Goal: Task Accomplishment & Management: Complete application form

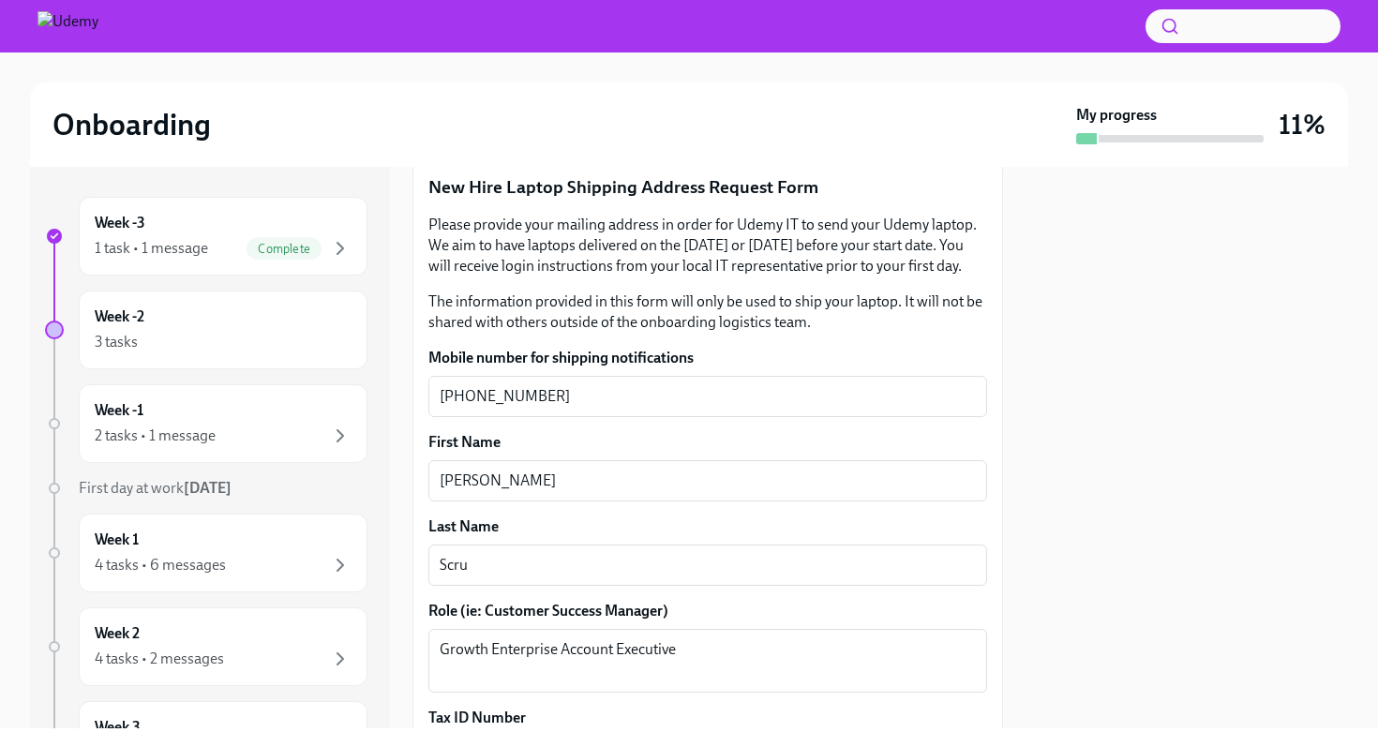
scroll to position [317, 0]
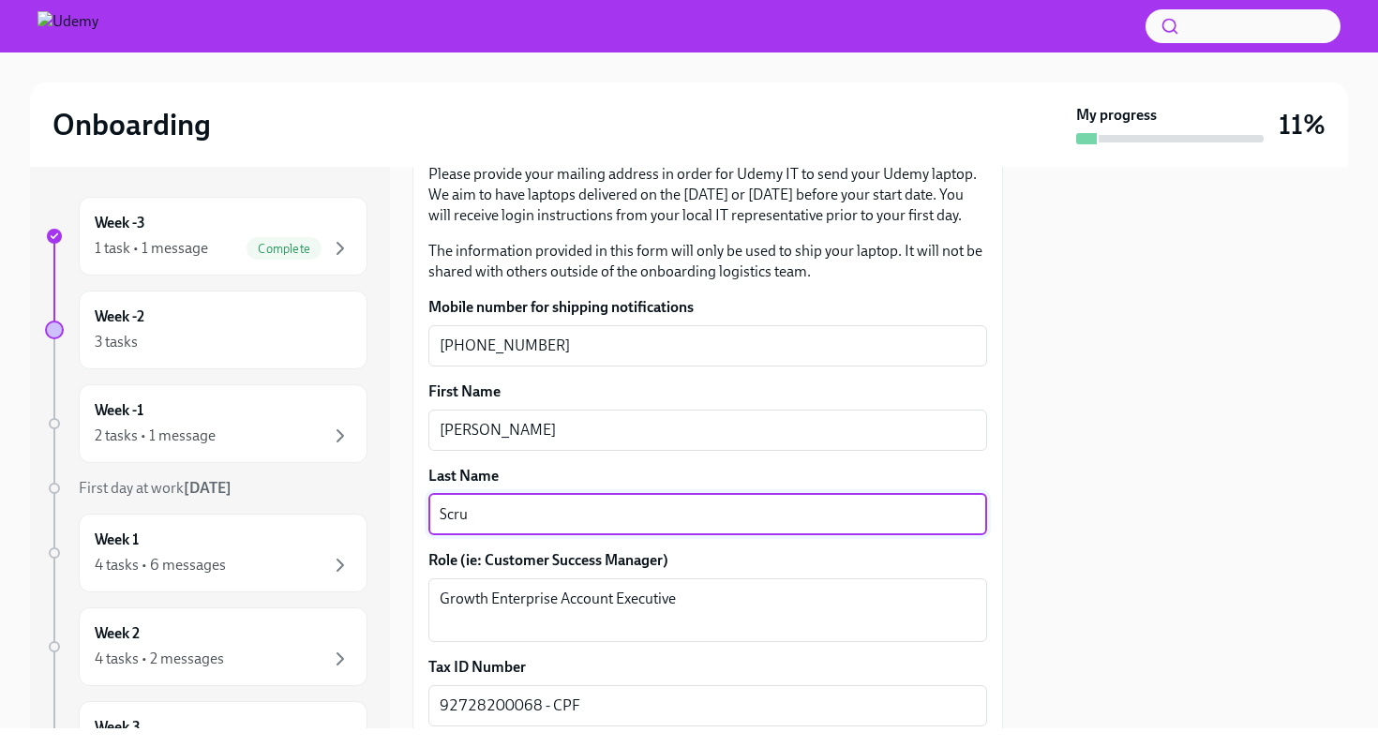
click at [483, 518] on textarea "Scru" at bounding box center [708, 514] width 536 height 22
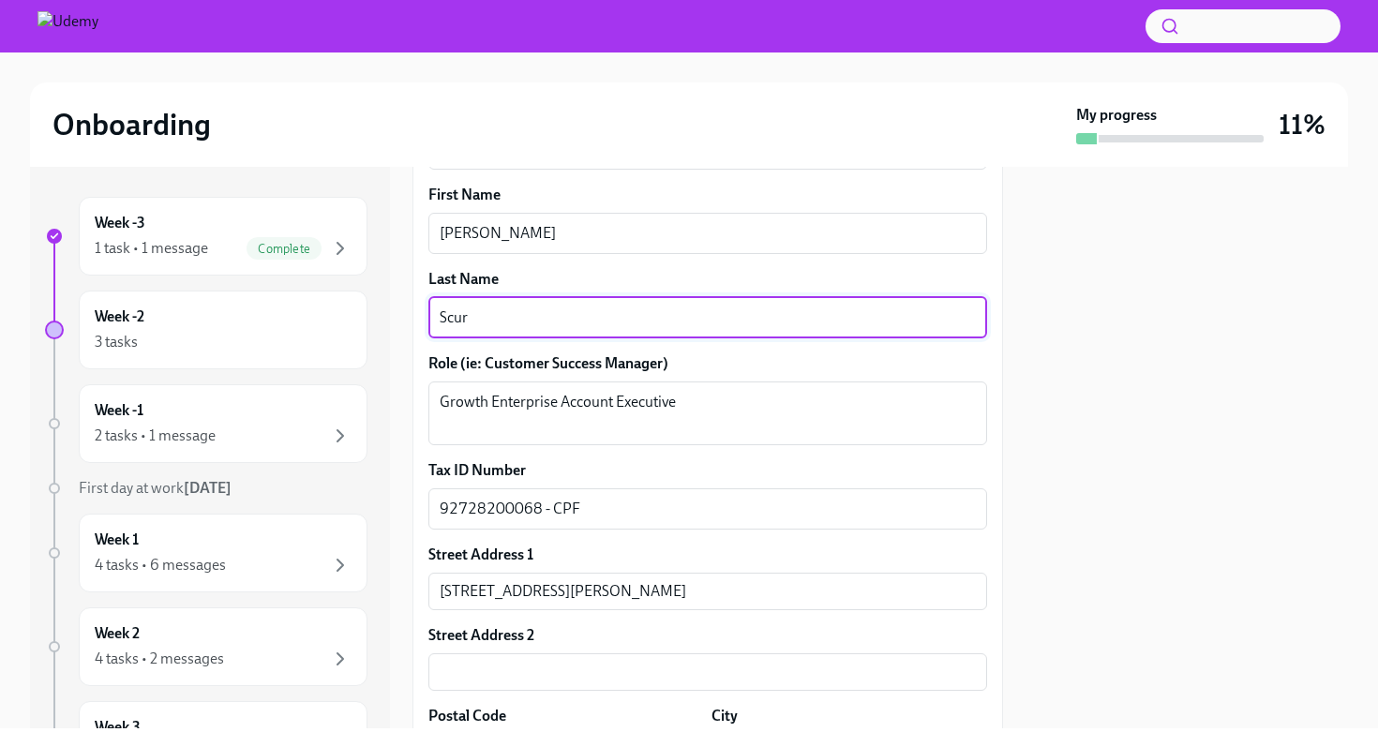
scroll to position [515, 0]
type textarea "Scur"
click at [464, 597] on input "[STREET_ADDRESS][PERSON_NAME]" at bounding box center [707, 589] width 559 height 37
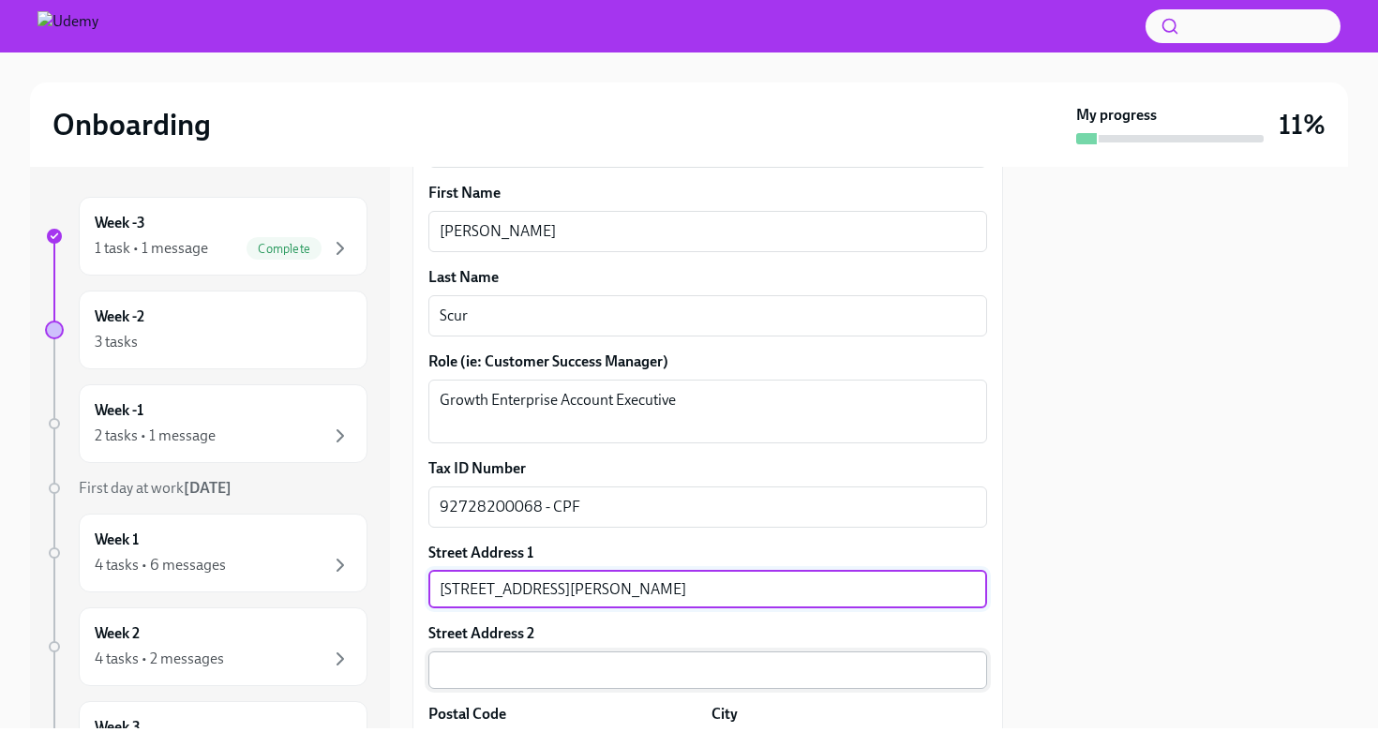
click at [446, 684] on input "text" at bounding box center [707, 669] width 559 height 37
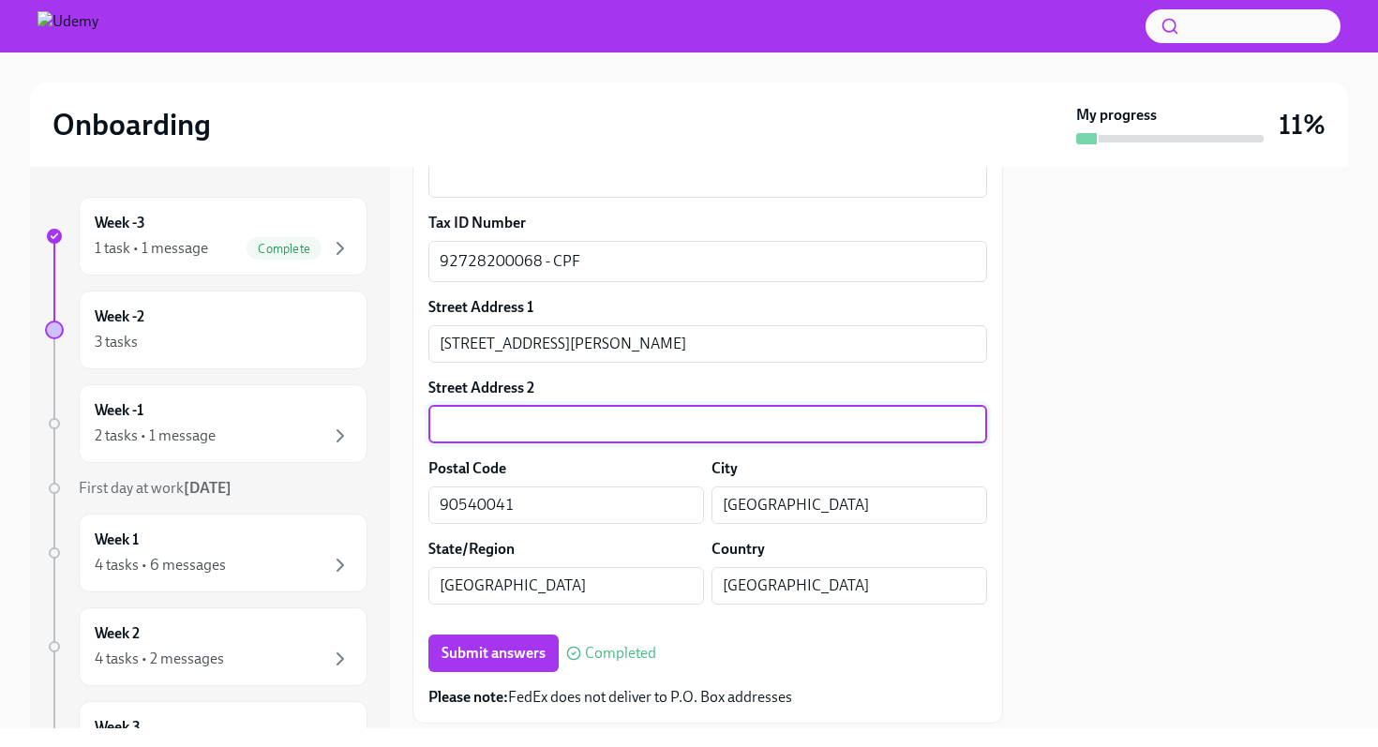
scroll to position [816, 0]
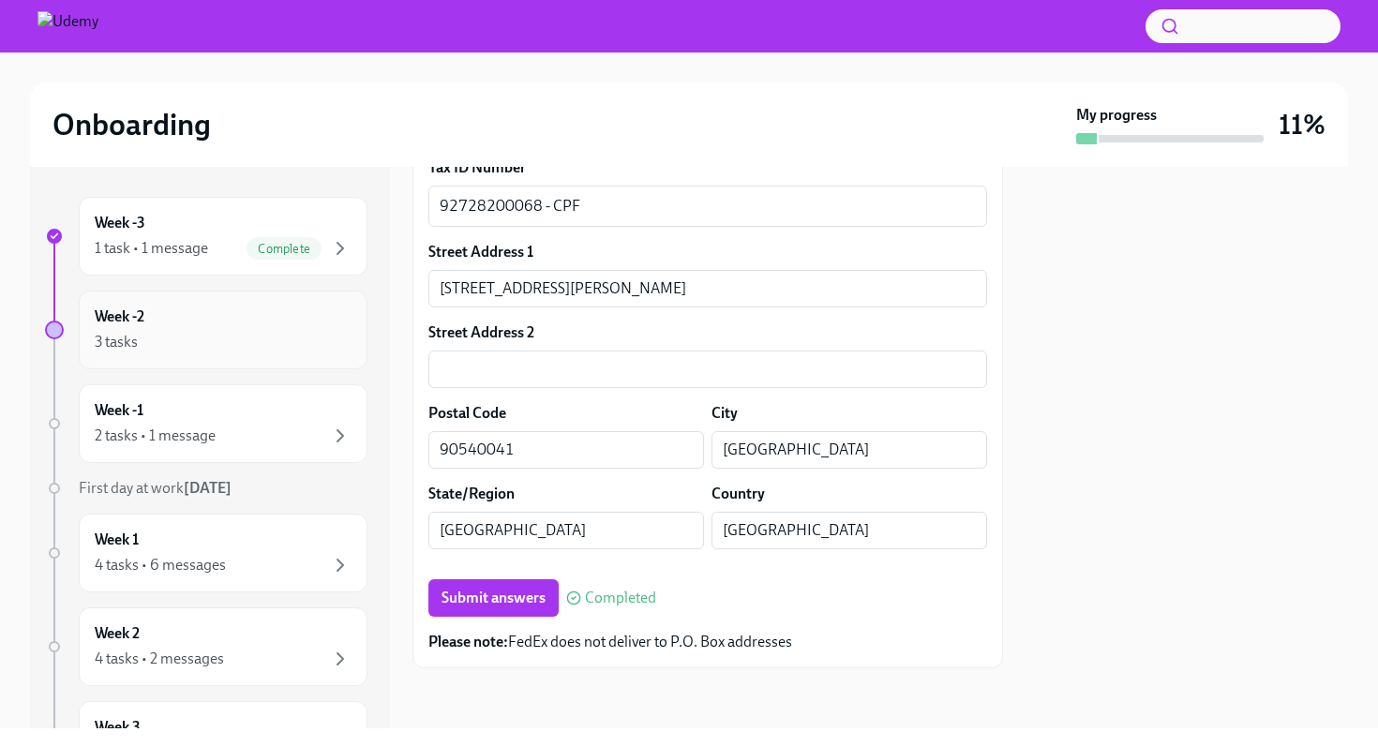
click at [340, 335] on icon "button" at bounding box center [340, 342] width 22 height 22
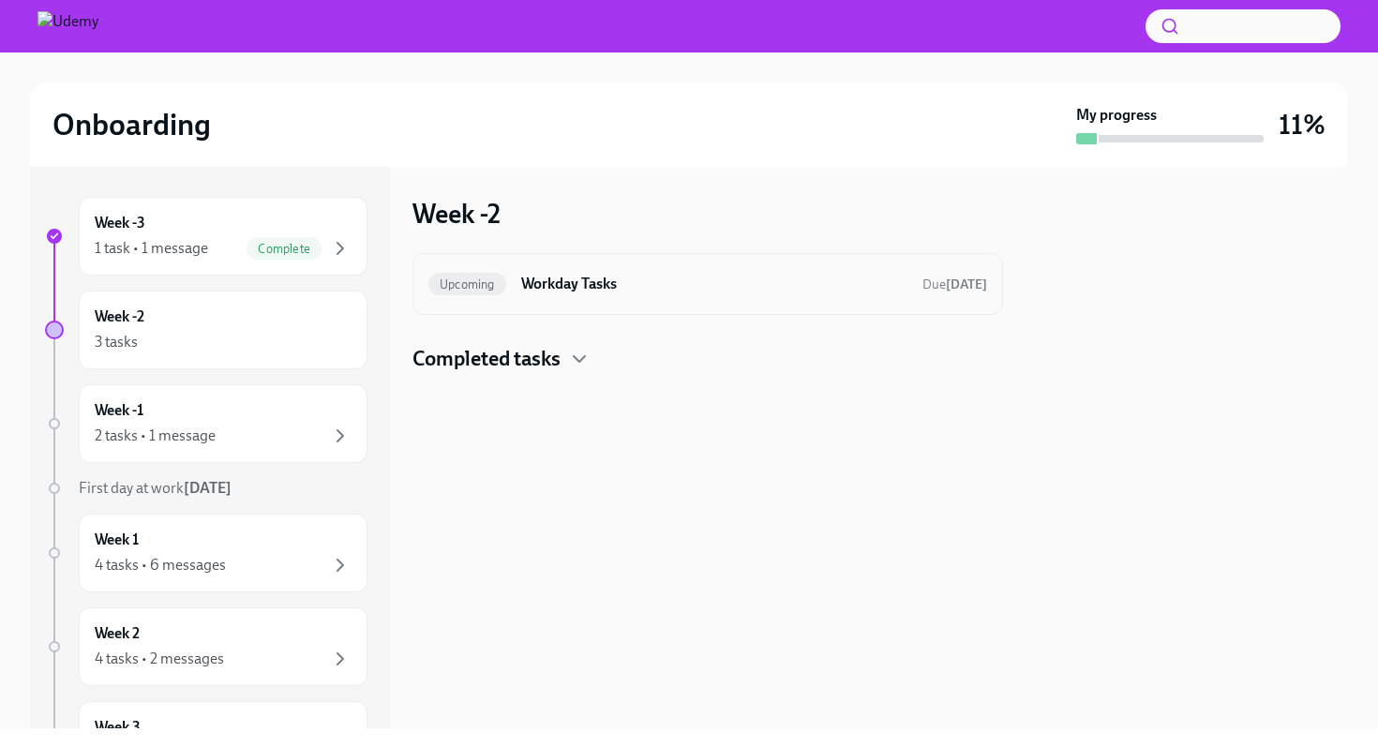
click at [574, 277] on h6 "Workday Tasks" at bounding box center [714, 284] width 386 height 21
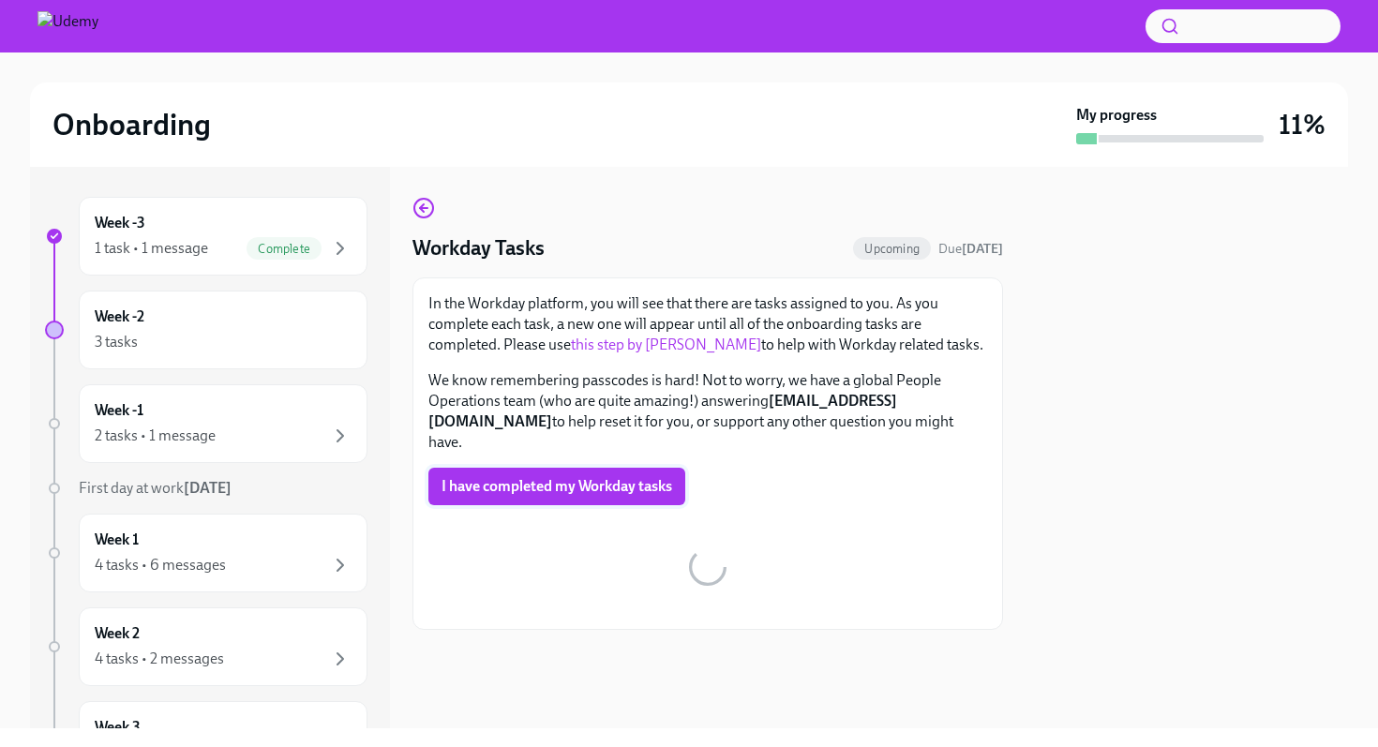
click at [601, 477] on span "I have completed my Workday tasks" at bounding box center [556, 486] width 231 height 19
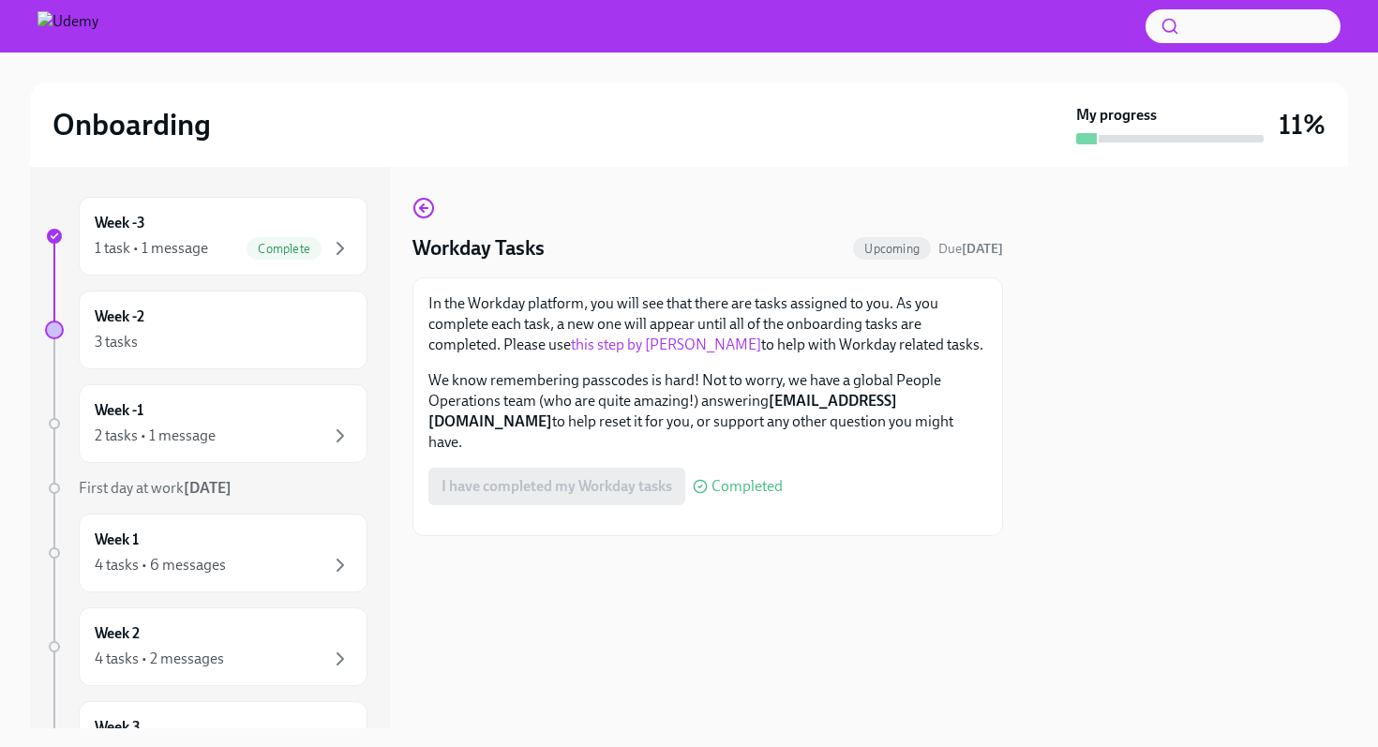
scroll to position [162, 0]
